Goal: Task Accomplishment & Management: Manage account settings

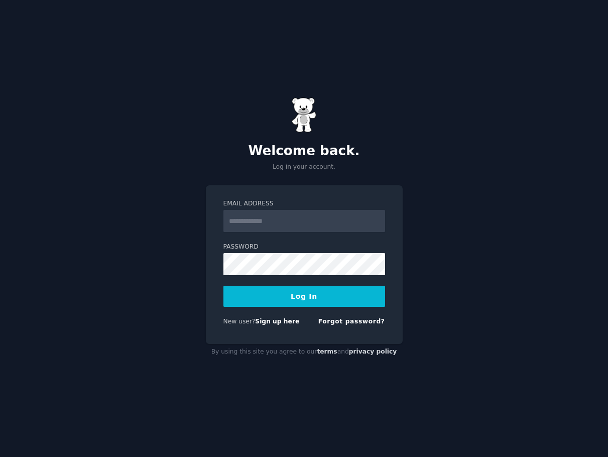
click at [319, 210] on input "Email Address" at bounding box center [304, 221] width 162 height 22
type input "**********"
click at [316, 303] on button "Log In" at bounding box center [304, 296] width 162 height 21
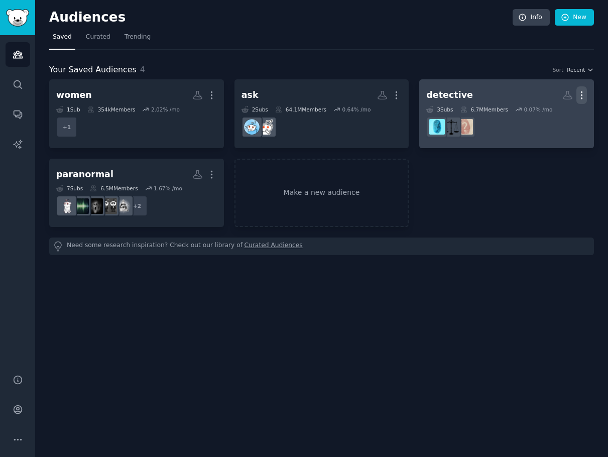
click at [585, 101] on button "More" at bounding box center [582, 95] width 11 height 18
click at [547, 112] on p "Delete" at bounding box center [554, 116] width 23 height 11
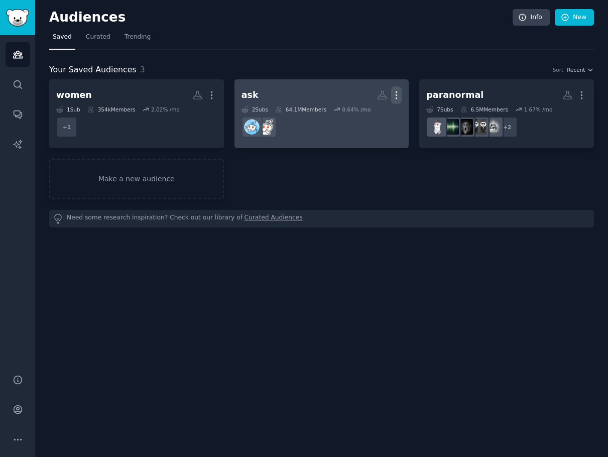
click at [396, 89] on button "More" at bounding box center [396, 95] width 11 height 18
click at [379, 112] on p "Delete" at bounding box center [369, 116] width 23 height 11
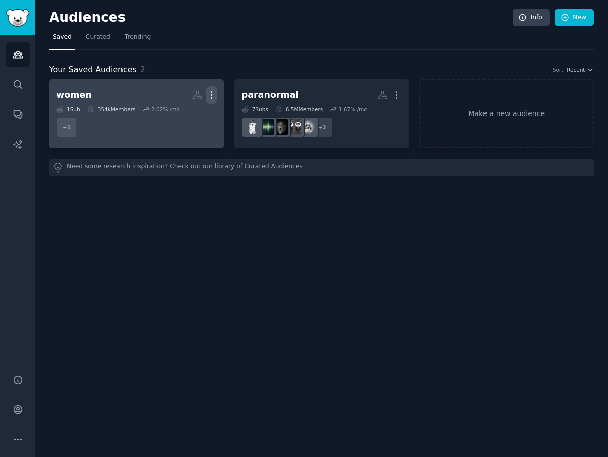
click at [211, 95] on icon "button" at bounding box center [211, 95] width 1 height 7
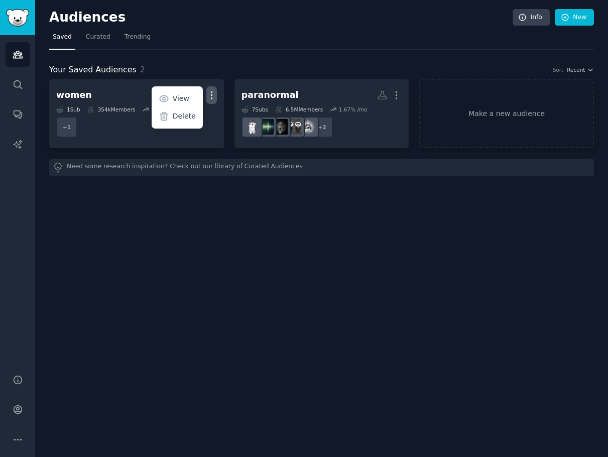
click at [201, 118] on div "Delete" at bounding box center [177, 116] width 48 height 21
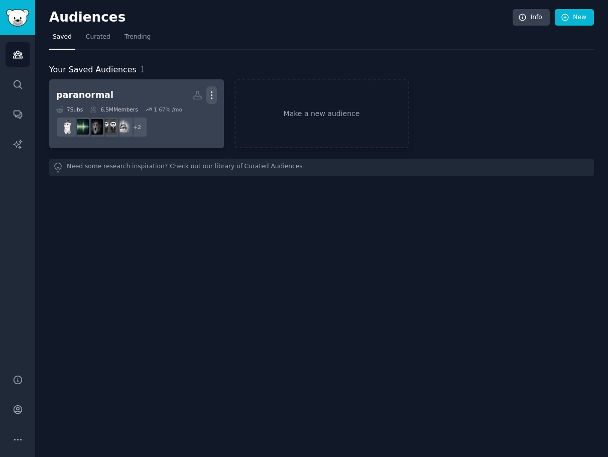
click at [209, 99] on icon "button" at bounding box center [211, 95] width 11 height 11
click at [183, 122] on div "Delete" at bounding box center [177, 116] width 48 height 21
click at [183, 110] on div "Delete" at bounding box center [177, 116] width 48 height 21
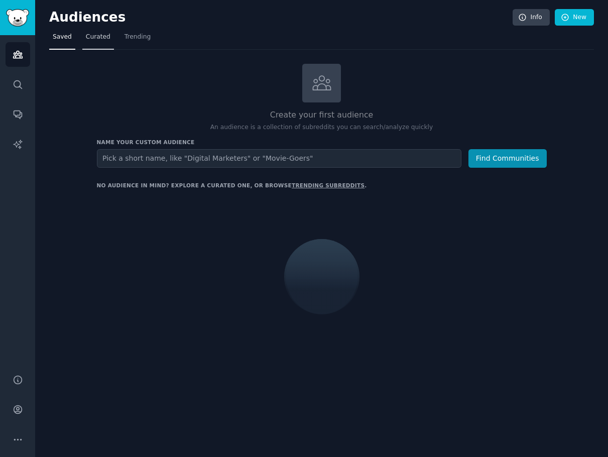
click at [92, 30] on link "Curated" at bounding box center [98, 39] width 32 height 21
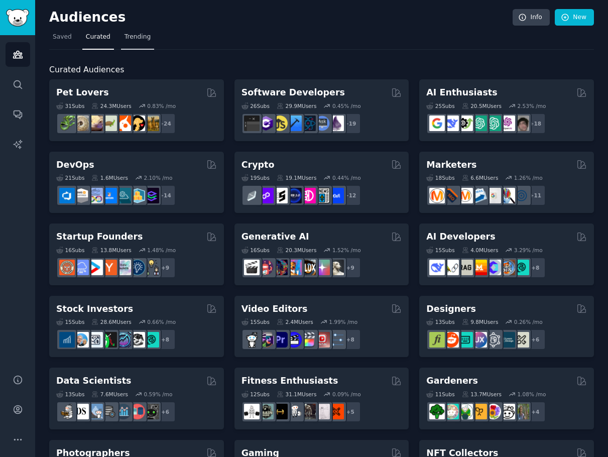
click at [121, 35] on link "Trending" at bounding box center [137, 39] width 33 height 21
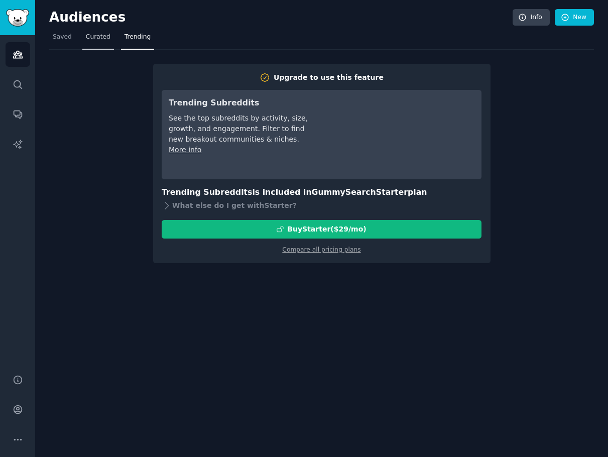
click at [96, 33] on span "Curated" at bounding box center [98, 37] width 25 height 9
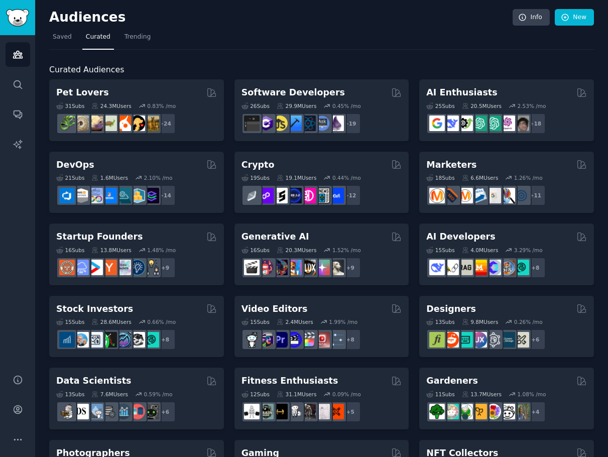
drag, startPoint x: 265, startPoint y: 161, endPoint x: 232, endPoint y: 152, distance: 34.2
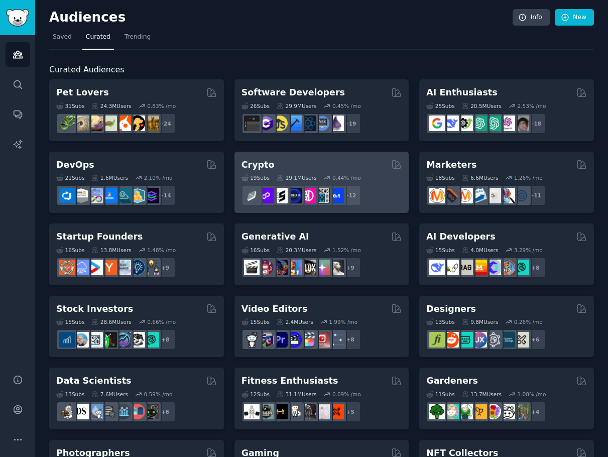
click at [248, 155] on div "Crypto 19 Sub s 19.1M Users 0.44 % /mo + 12" at bounding box center [322, 183] width 175 height 62
